Goal: Find specific page/section

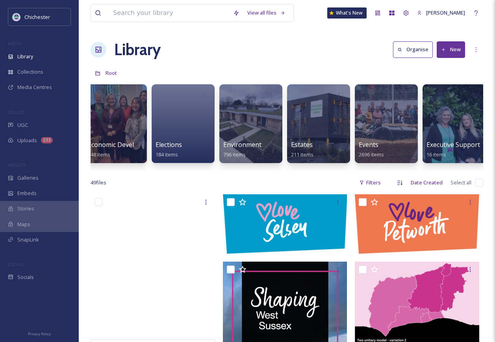
scroll to position [0, 1328]
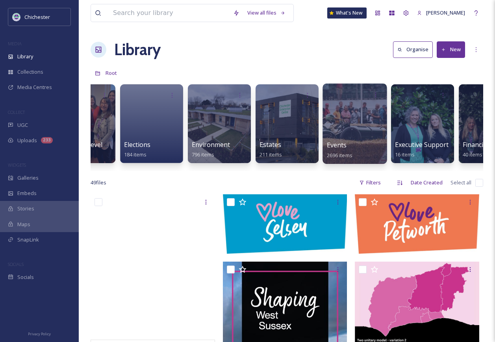
click at [350, 128] on div at bounding box center [355, 124] width 64 height 80
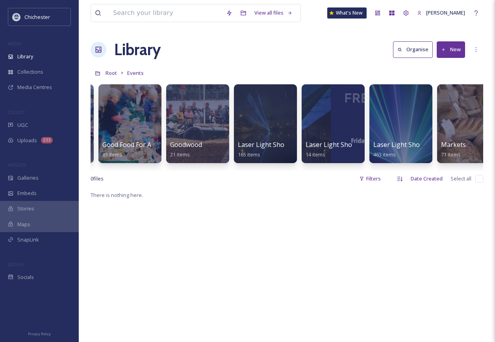
scroll to position [0, 750]
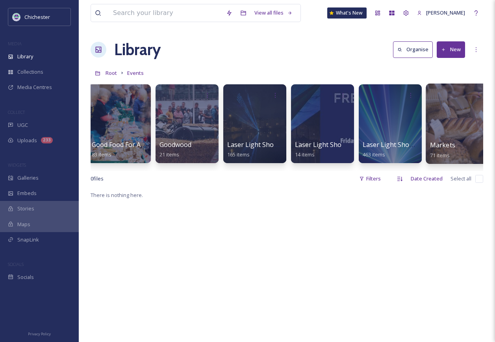
click at [447, 130] on div at bounding box center [458, 124] width 64 height 80
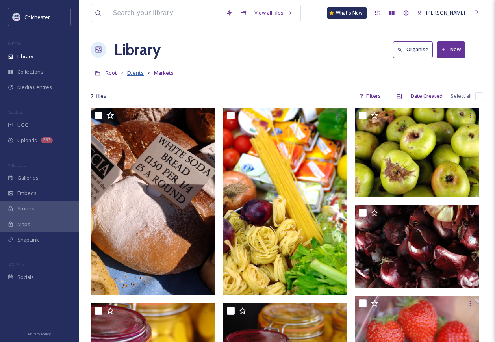
click at [141, 70] on span "Events" at bounding box center [135, 72] width 17 height 7
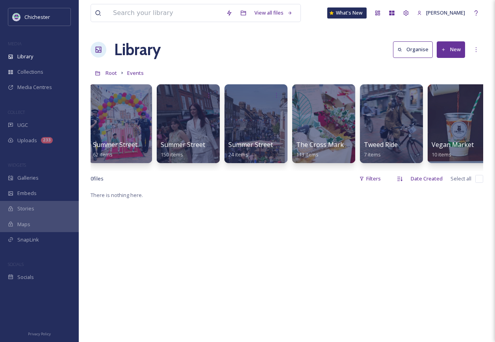
scroll to position [0, 1369]
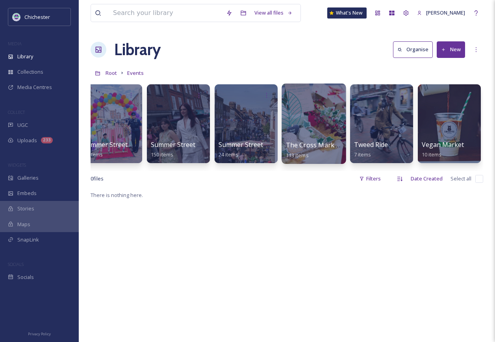
click at [315, 134] on div at bounding box center [314, 124] width 64 height 80
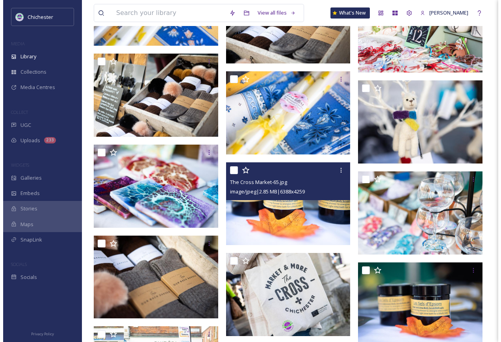
scroll to position [1418, 0]
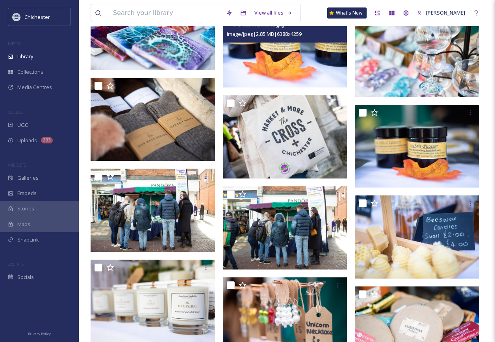
click at [257, 60] on img at bounding box center [285, 46] width 124 height 83
